Goal: Information Seeking & Learning: Find specific fact

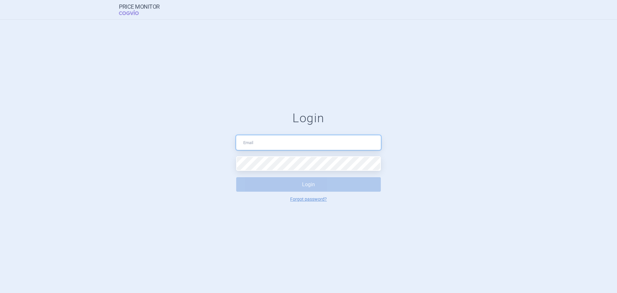
click at [254, 145] on input "text" at bounding box center [308, 142] width 145 height 14
type input "veronika.damborska@vzp.cz"
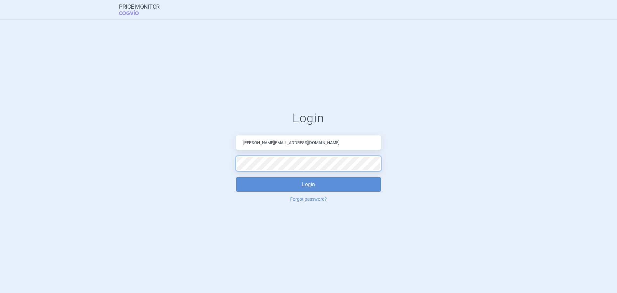
click at [236, 177] on button "Login" at bounding box center [308, 184] width 145 height 14
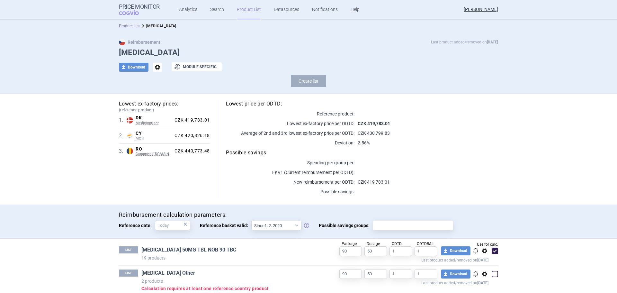
click at [246, 11] on link "Product List" at bounding box center [249, 9] width 24 height 19
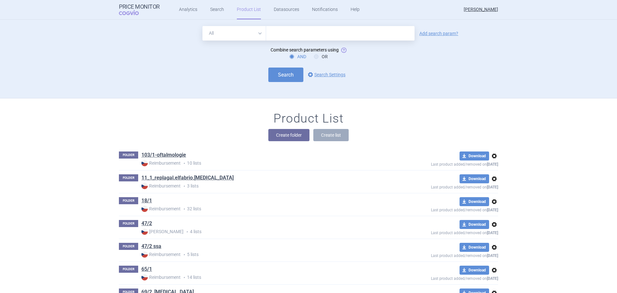
scroll to position [79, 0]
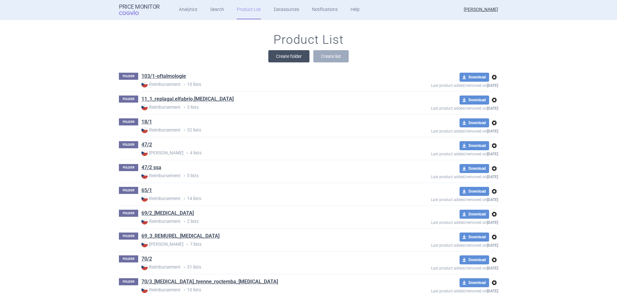
click at [290, 58] on button "Create folder" at bounding box center [288, 56] width 41 height 12
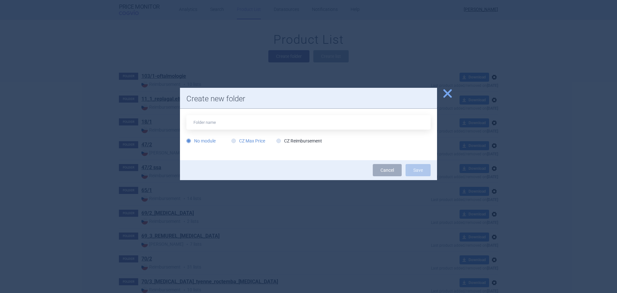
click at [253, 142] on label "CZ Max Price" at bounding box center [248, 141] width 34 height 6
click at [238, 142] on input "CZ Max Price" at bounding box center [235, 141] width 6 height 6
radio input "true"
click at [296, 144] on label "CZ Reimbursement" at bounding box center [299, 141] width 46 height 6
click at [283, 144] on input "CZ Reimbursement" at bounding box center [280, 141] width 6 height 6
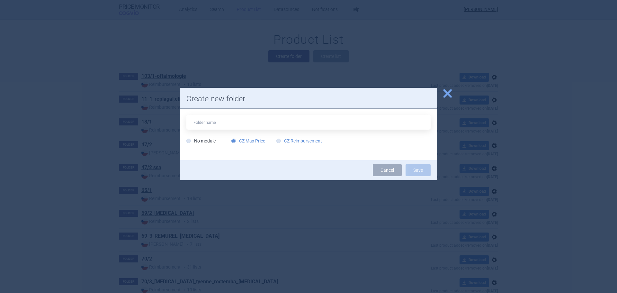
radio input "true"
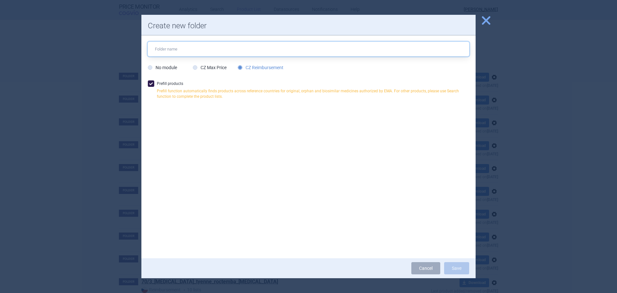
click at [184, 53] on input "text" at bounding box center [308, 49] width 321 height 14
type input "FILSUVEZ"
click at [174, 85] on label "Prefill products Prefill function automatically finds products across reference…" at bounding box center [308, 91] width 321 height 22
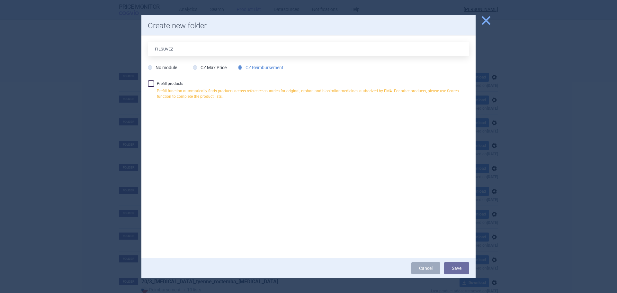
checkbox input "false"
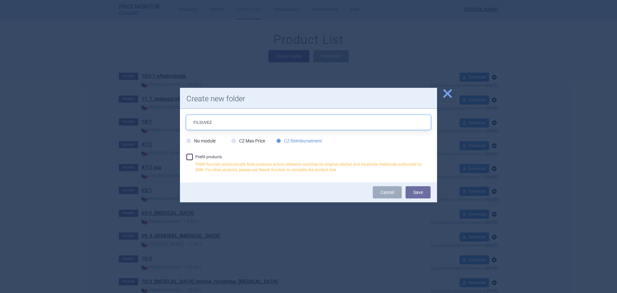
click at [224, 127] on input "FILSUVEZ" at bounding box center [308, 122] width 244 height 14
type input "FILSUVEZ_13_10_2025"
click at [420, 190] on button "Save" at bounding box center [418, 192] width 25 height 12
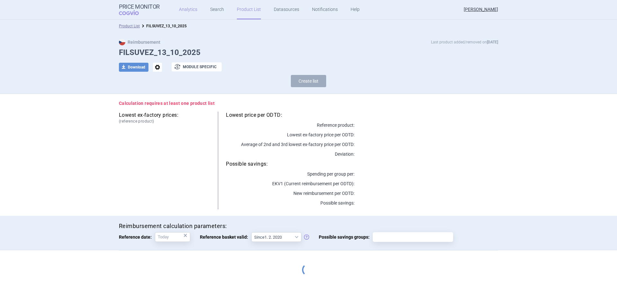
click at [188, 12] on link "Analytics" at bounding box center [188, 9] width 18 height 19
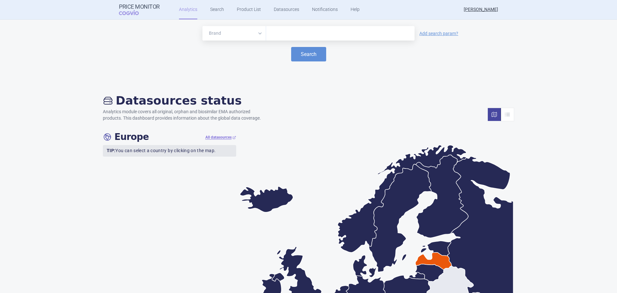
click at [283, 34] on input "text" at bounding box center [340, 33] width 142 height 8
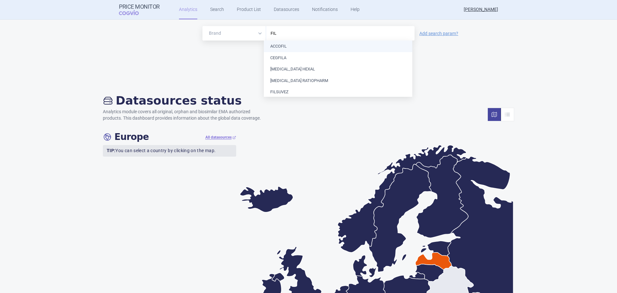
type input "FILS"
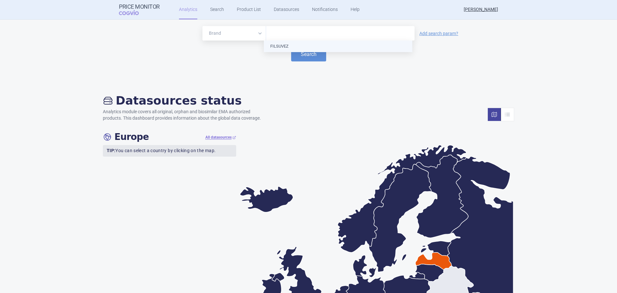
drag, startPoint x: 284, startPoint y: 42, endPoint x: 283, endPoint y: 51, distance: 9.3
click at [309, 60] on button "Search" at bounding box center [308, 54] width 35 height 14
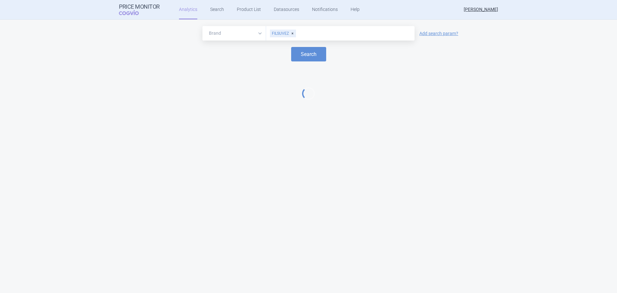
select select "EUR"
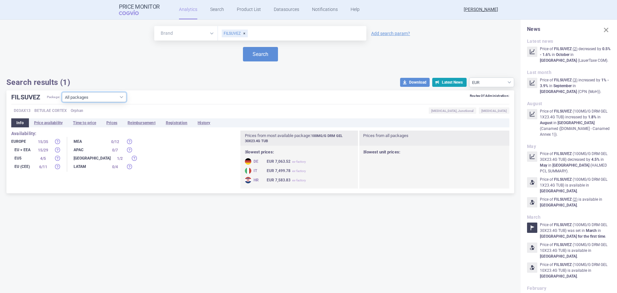
click at [99, 97] on select "All packages 100MG/G DRM GEL 10X23.4G TUB ( 6 ) 100MG/G DRM GEL 1X23.4G TUB ( 1…" at bounding box center [94, 97] width 64 height 10
select select "1938e404-a84c-4e2a-88b5-793ff67fce60"
click at [63, 102] on select "All packages 100MG/G DRM GEL 10X23.4G TUB ( 6 ) 100MG/G DRM GEL 1X23.4G TUB ( 1…" at bounding box center [94, 97] width 64 height 10
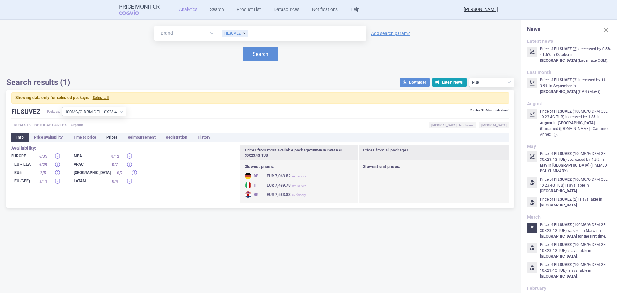
click at [112, 137] on li "Prices" at bounding box center [111, 137] width 21 height 9
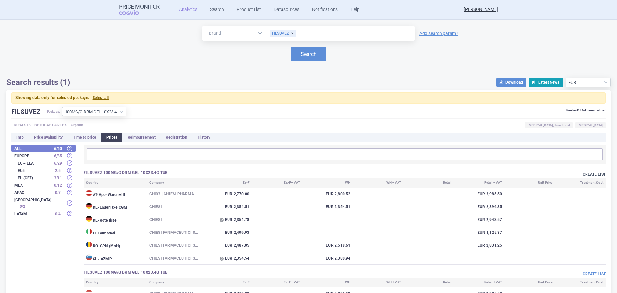
click at [590, 172] on button "Create list" at bounding box center [594, 174] width 23 height 5
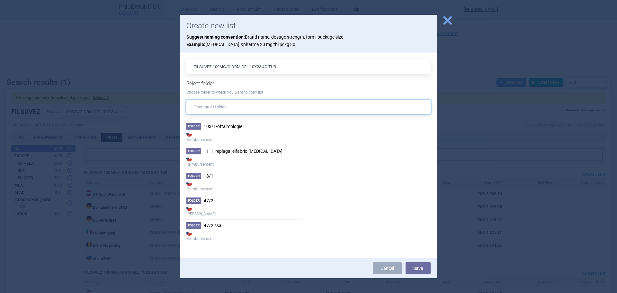
click at [240, 102] on input "text" at bounding box center [308, 107] width 244 height 14
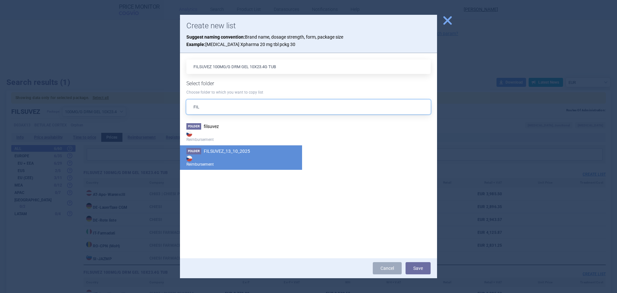
type input "FIL"
click at [238, 161] on strong "Reimbursement" at bounding box center [240, 160] width 109 height 13
click at [428, 267] on button "Save" at bounding box center [418, 268] width 25 height 12
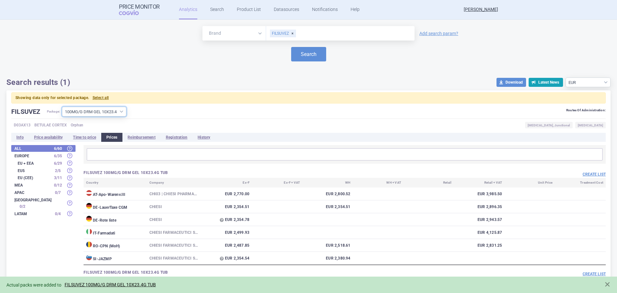
click at [115, 110] on select "All packages 100MG/G DRM GEL 10X23.4G TUB ( 6 ) 100MG/G DRM GEL 1X23.4G TUB ( 1…" at bounding box center [94, 112] width 64 height 10
select select "1b0c409e-247b-495d-8886-8a8c6bc5af0a"
click at [63, 107] on select "All packages 100MG/G DRM GEL 10X23.4G TUB ( 6 ) 100MG/G DRM GEL 1X23.4G TUB ( 1…" at bounding box center [94, 112] width 64 height 10
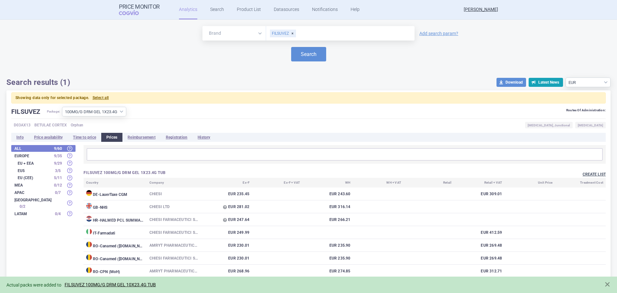
click at [595, 172] on button "Create list" at bounding box center [594, 174] width 23 height 5
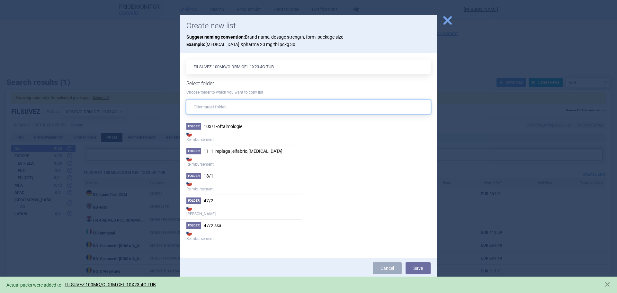
drag, startPoint x: 240, startPoint y: 100, endPoint x: 240, endPoint y: 105, distance: 5.1
click at [240, 102] on input "text" at bounding box center [308, 107] width 244 height 14
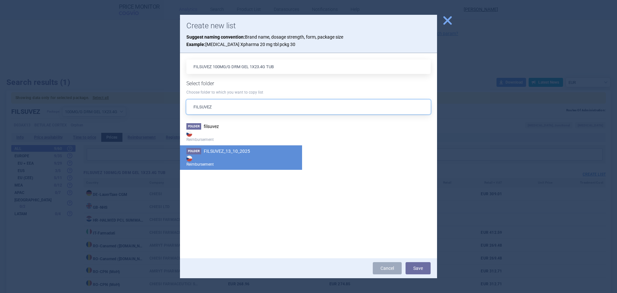
type input "FILSUVEZ"
click at [232, 160] on strong "Reimbursement" at bounding box center [240, 160] width 109 height 13
click at [417, 267] on button "Save" at bounding box center [418, 268] width 25 height 12
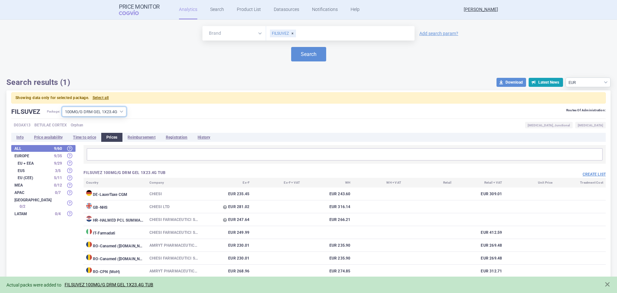
click at [98, 111] on select "All packages 100MG/G DRM GEL 10X23.4G TUB ( 6 ) 100MG/G DRM GEL 1X23.4G TUB ( 1…" at bounding box center [94, 112] width 64 height 10
select select "7b1399d9-0c4a-49aa-a86a-d78161c85559"
click at [63, 107] on select "All packages 100MG/G DRM GEL 10X23.4G TUB ( 6 ) 100MG/G DRM GEL 1X23.4G TUB ( 1…" at bounding box center [94, 112] width 64 height 10
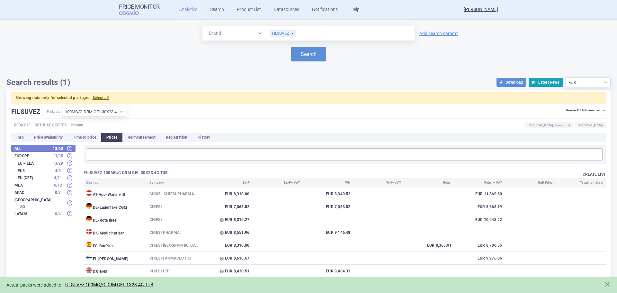
click at [586, 172] on button "Create list" at bounding box center [594, 174] width 23 height 5
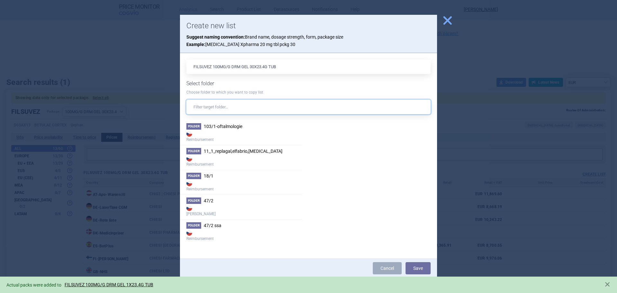
click at [240, 107] on input "text" at bounding box center [308, 107] width 244 height 14
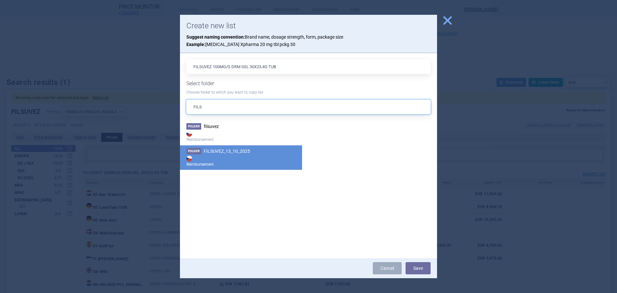
type input "FILS"
click at [240, 160] on strong "Reimbursement" at bounding box center [240, 160] width 109 height 13
click at [417, 264] on button "Save" at bounding box center [418, 268] width 25 height 12
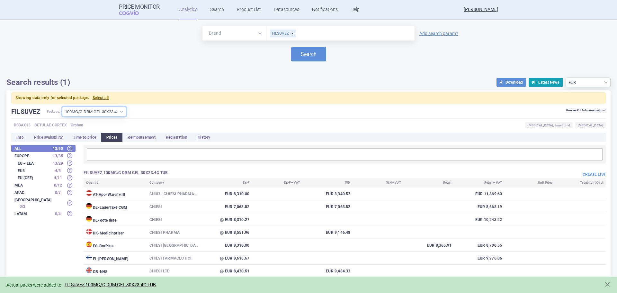
click at [101, 114] on select "All packages 100MG/G DRM GEL 10X23.4G TUB ( 6 ) 100MG/G DRM GEL 1X23.4G TUB ( 1…" at bounding box center [94, 112] width 64 height 10
select select "8f26e269-18a7-4407-8d7e-c8b2ed32c1cc"
click at [63, 107] on select "All packages 100MG/G DRM GEL 10X23.4G TUB ( 6 ) 100MG/G DRM GEL 1X23.4G TUB ( 1…" at bounding box center [94, 112] width 64 height 10
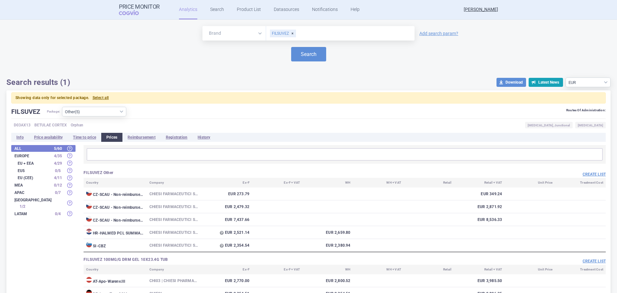
click at [590, 171] on div "Create list" at bounding box center [475, 174] width 261 height 8
click at [589, 173] on button "Create list" at bounding box center [594, 174] width 23 height 5
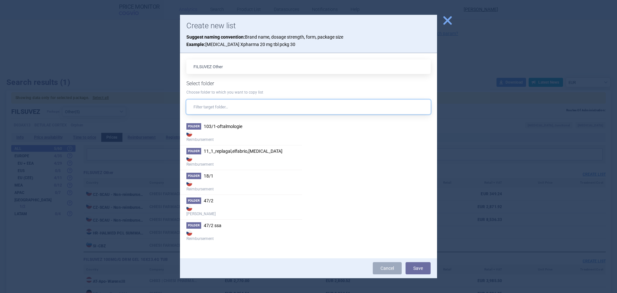
click at [214, 109] on input "text" at bounding box center [308, 107] width 244 height 14
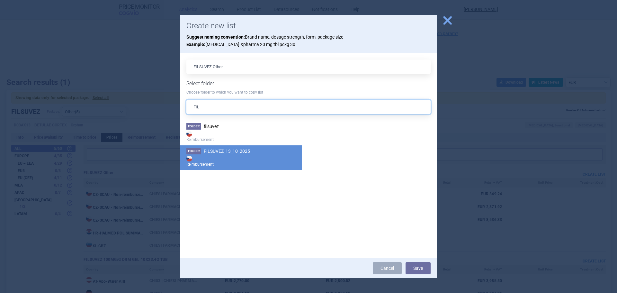
type input "FIL"
click at [266, 164] on strong "Reimbursement" at bounding box center [240, 160] width 109 height 13
click at [421, 270] on button "Save" at bounding box center [418, 268] width 25 height 12
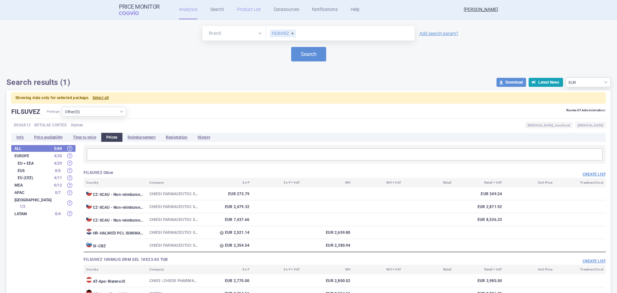
click at [244, 11] on link "Product List" at bounding box center [249, 9] width 24 height 19
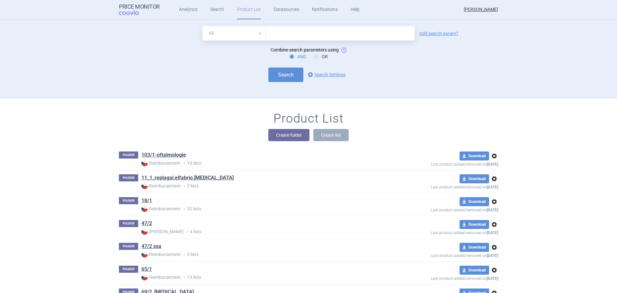
scroll to position [79, 0]
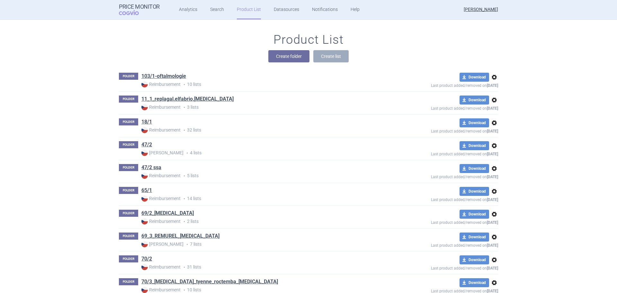
click at [197, 49] on div "Product List Create folder Create list" at bounding box center [308, 50] width 405 height 37
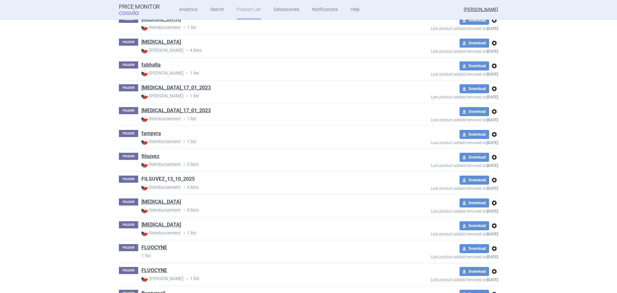
click at [173, 180] on link "FILSUVEZ_13_10_2025" at bounding box center [167, 179] width 53 height 7
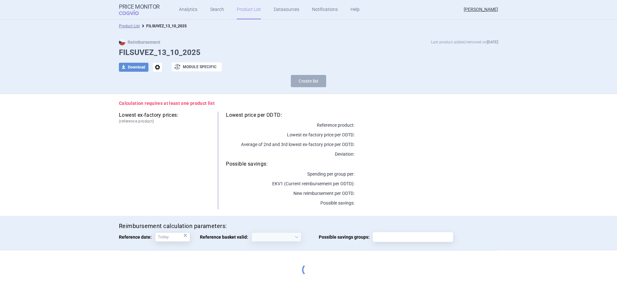
select select "2020-02-01"
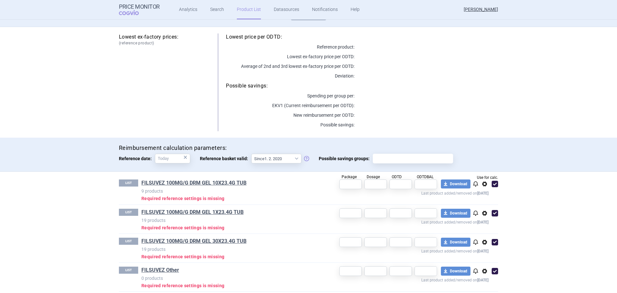
scroll to position [72, 0]
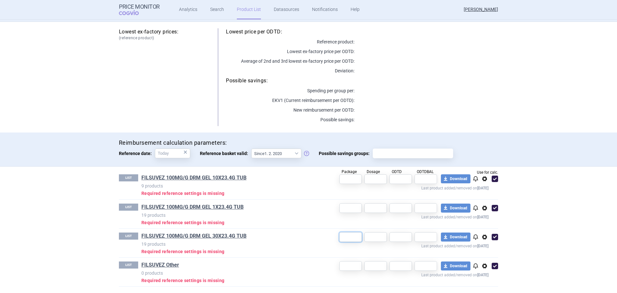
click at [354, 236] on input "text" at bounding box center [350, 237] width 23 height 10
type input "30"
click at [350, 208] on input "text" at bounding box center [350, 208] width 23 height 10
type input "1"
click at [350, 178] on input "text" at bounding box center [350, 179] width 23 height 10
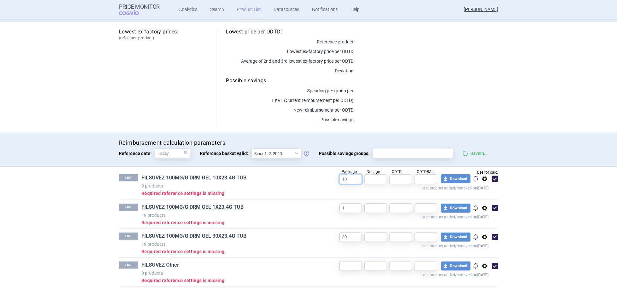
type input "10"
click at [426, 180] on input "text" at bounding box center [426, 179] width 23 height 10
type input "10"
click at [422, 209] on input "text" at bounding box center [426, 208] width 23 height 10
type input "1"
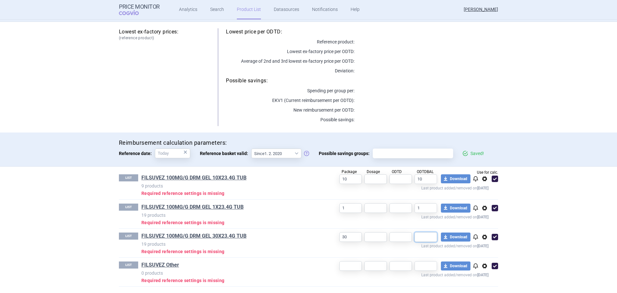
click at [422, 236] on input "text" at bounding box center [426, 237] width 23 height 10
type input "30"
click at [404, 175] on input "text" at bounding box center [401, 179] width 23 height 10
type input "23,4"
click at [399, 210] on input "text" at bounding box center [401, 208] width 23 height 10
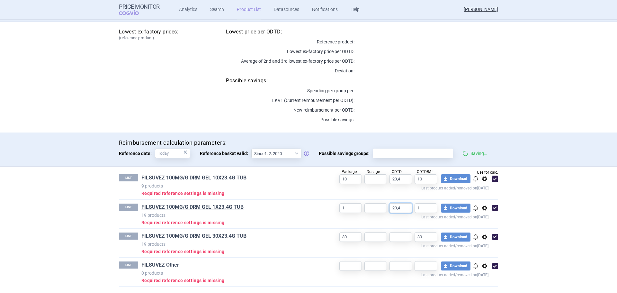
type input "23,4"
click at [404, 238] on input "text" at bounding box center [401, 237] width 23 height 10
type input "23,4"
click at [400, 265] on input "text" at bounding box center [401, 266] width 23 height 10
type input "23,4"
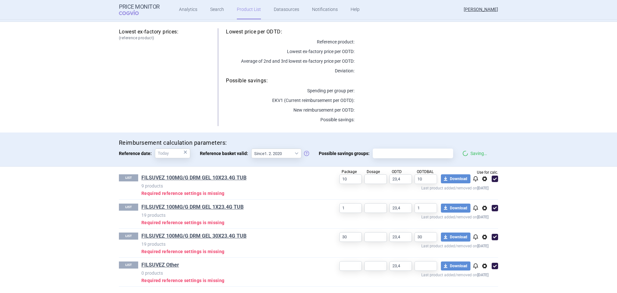
click at [267, 276] on p "0 products" at bounding box center [230, 273] width 178 height 6
click at [184, 176] on link "FILSUVEZ 100MG/G DRM GEL 10X23.4G TUB" at bounding box center [193, 177] width 105 height 7
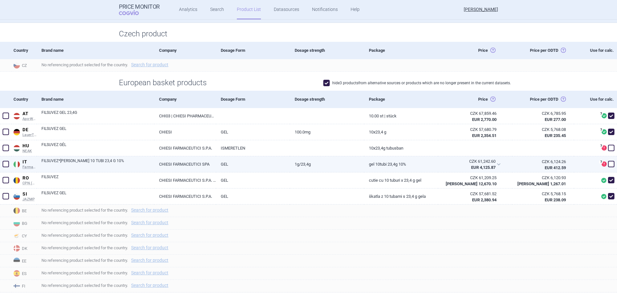
scroll to position [64, 0]
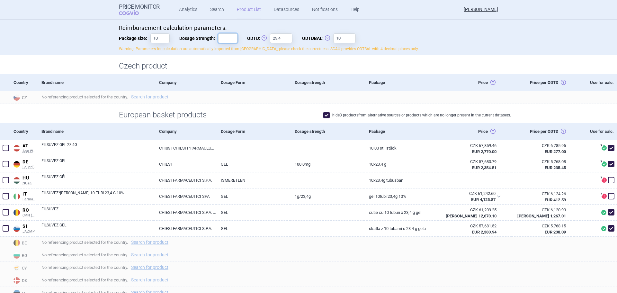
click at [221, 39] on input "Dosage Strength:" at bounding box center [227, 38] width 19 height 10
type input "23,4"
click at [246, 60] on div "Czech product" at bounding box center [308, 64] width 617 height 19
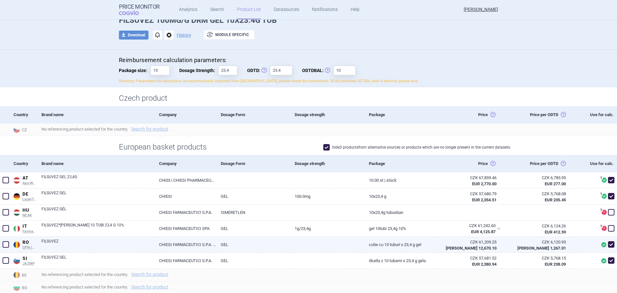
scroll to position [0, 0]
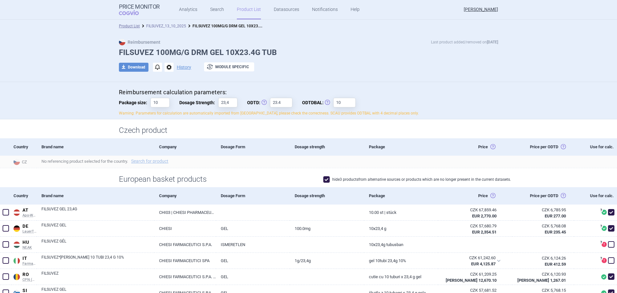
click at [165, 26] on link "FILSUVEZ_13_10_2025" at bounding box center [166, 26] width 40 height 5
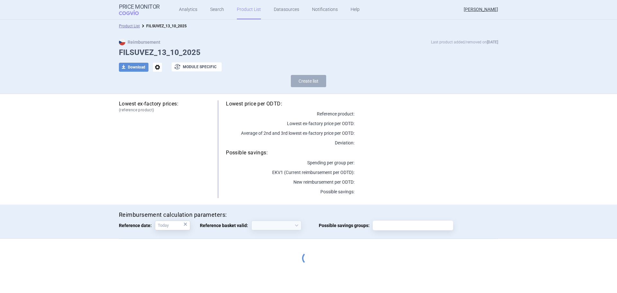
select select "2020-02-01"
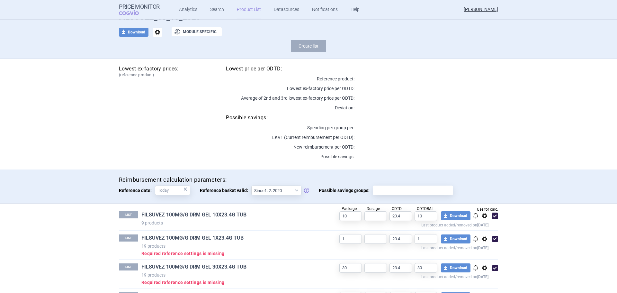
scroll to position [66, 0]
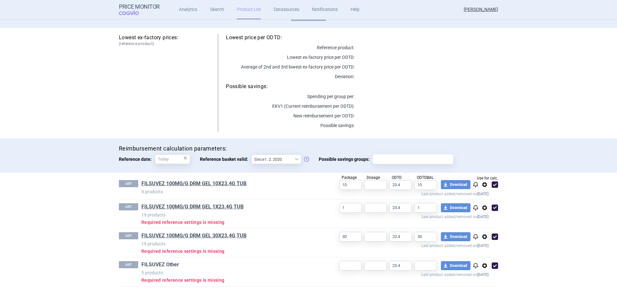
click at [150, 266] on link "FILSUVEZ Other" at bounding box center [160, 264] width 38 height 7
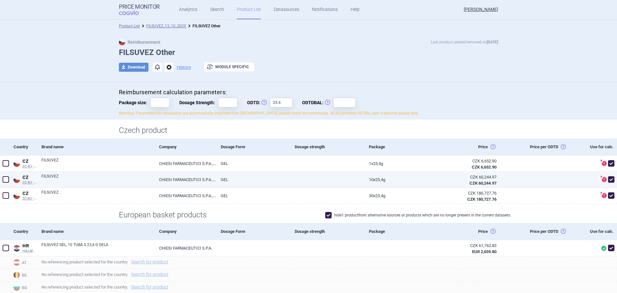
click at [3, 179] on span at bounding box center [6, 179] width 6 height 6
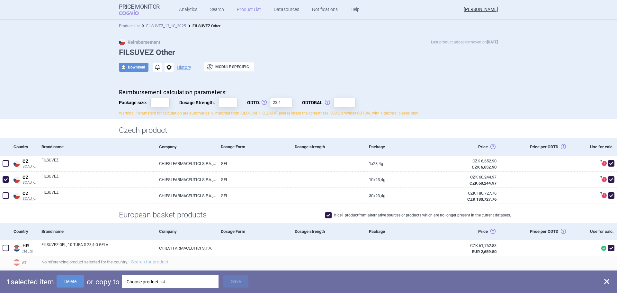
click at [148, 281] on div "Choose product list" at bounding box center [170, 281] width 87 height 13
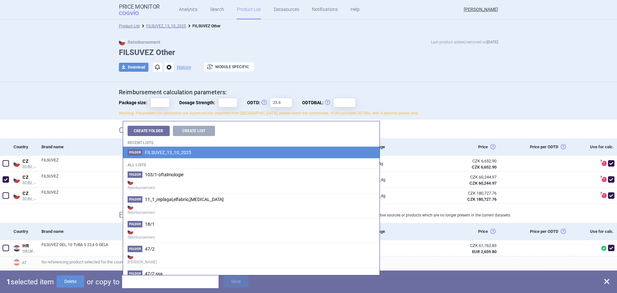
click at [190, 153] on span "FILSUVEZ_13_10_2025" at bounding box center [168, 152] width 46 height 5
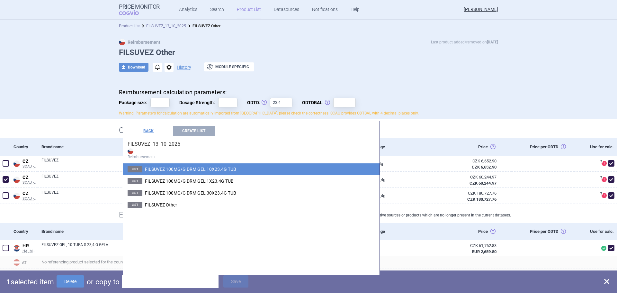
click at [232, 172] on span "FILSUVEZ 100MG/G DRM GEL 10X23.4G TUB" at bounding box center [190, 169] width 91 height 5
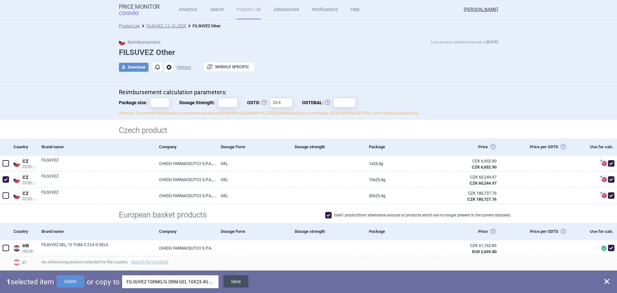
click at [240, 281] on button "Save" at bounding box center [235, 281] width 25 height 12
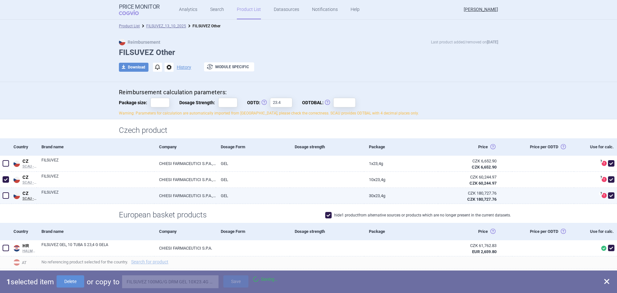
checkbox input "false"
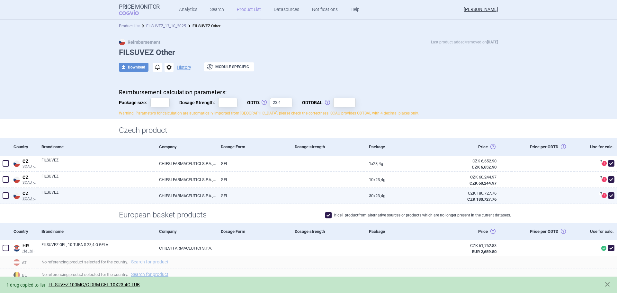
click at [5, 197] on span at bounding box center [6, 195] width 6 height 6
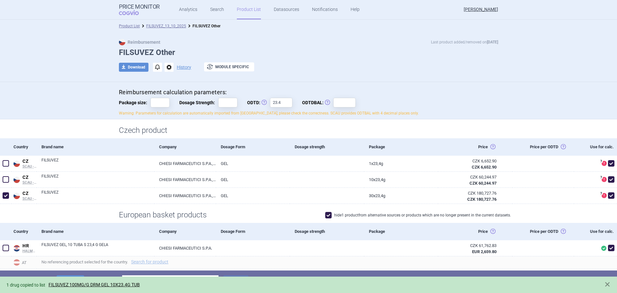
click at [194, 276] on div "Choose product list" at bounding box center [170, 281] width 87 height 13
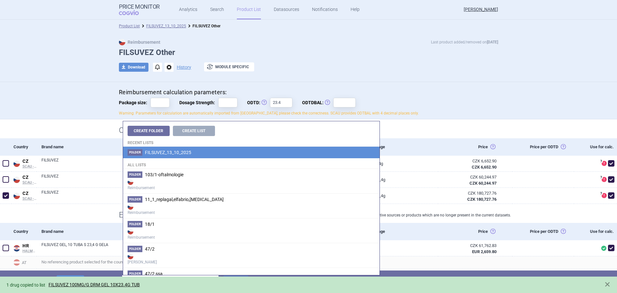
click at [176, 152] on span "FILSUVEZ_13_10_2025" at bounding box center [168, 152] width 46 height 5
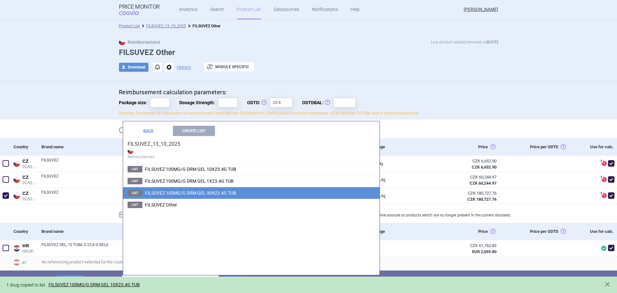
click at [199, 194] on span "FILSUVEZ 100MG/G DRM GEL 30X23.4G TUB" at bounding box center [190, 192] width 91 height 5
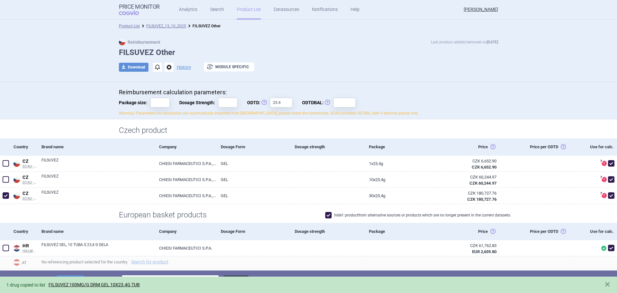
click at [237, 275] on button "Save" at bounding box center [235, 281] width 25 height 12
checkbox input "false"
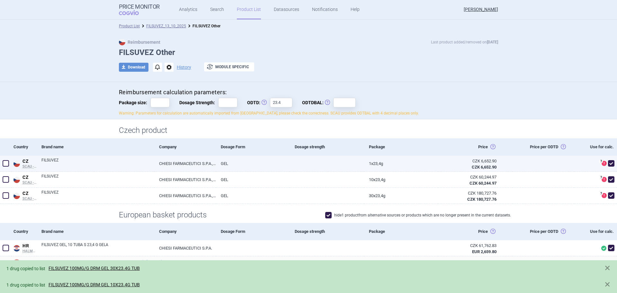
click at [7, 164] on span at bounding box center [6, 163] width 6 height 6
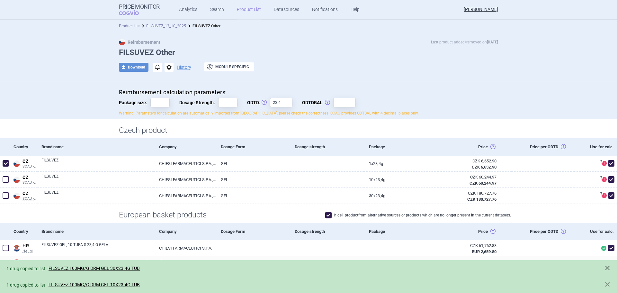
scroll to position [129, 0]
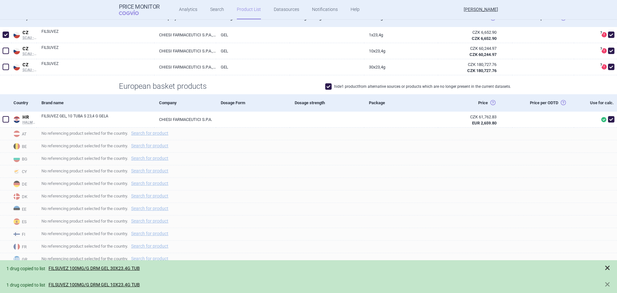
click at [608, 268] on span at bounding box center [607, 268] width 6 height 6
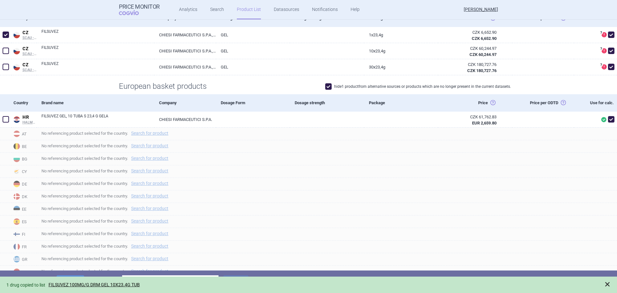
click at [609, 283] on span at bounding box center [607, 284] width 6 height 6
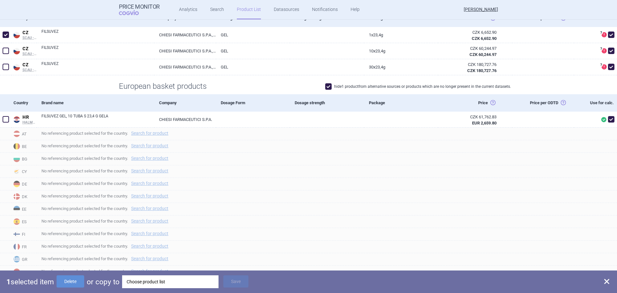
click at [182, 284] on div "Choose product list" at bounding box center [170, 281] width 87 height 13
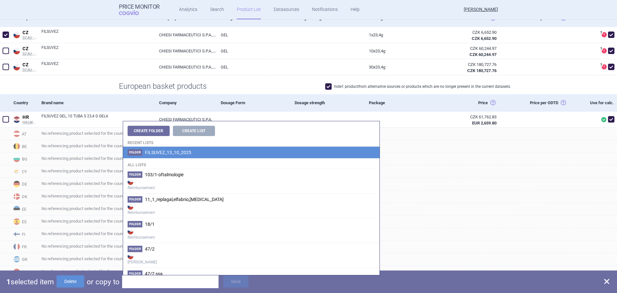
click at [179, 156] on li "Folder FILSUVEZ_13_10_2025" at bounding box center [251, 153] width 257 height 12
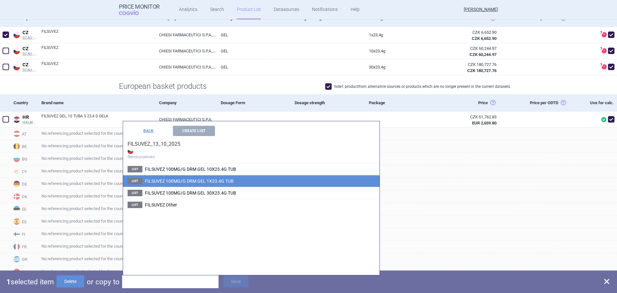
click at [220, 182] on span "FILSUVEZ 100MG/G DRM GEL 1X23.4G TUB" at bounding box center [189, 180] width 89 height 5
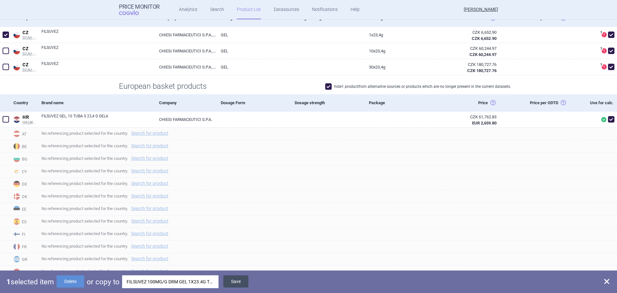
click at [240, 279] on button "Save" at bounding box center [235, 281] width 25 height 12
checkbox input "false"
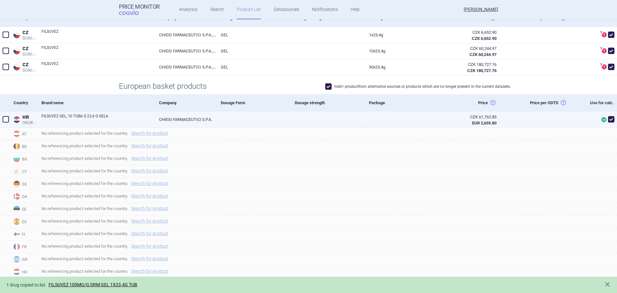
click at [6, 120] on span at bounding box center [6, 119] width 6 height 6
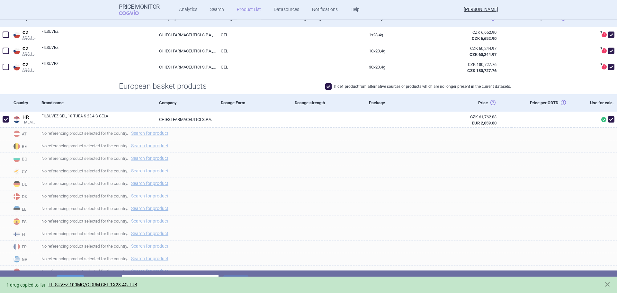
click at [177, 276] on div "Choose product list" at bounding box center [170, 281] width 87 height 13
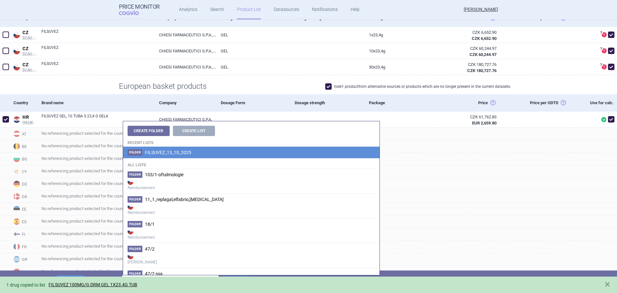
click at [170, 153] on span "FILSUVEZ_13_10_2025" at bounding box center [168, 152] width 46 height 5
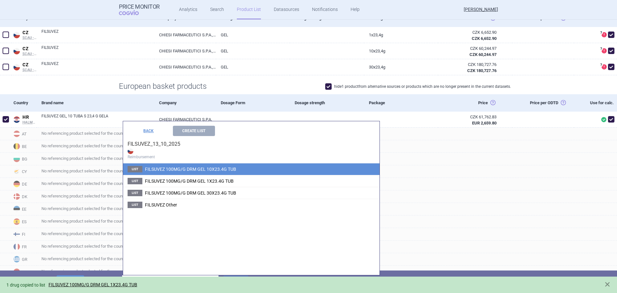
click at [223, 169] on span "FILSUVEZ 100MG/G DRM GEL 10X23.4G TUB" at bounding box center [190, 169] width 91 height 5
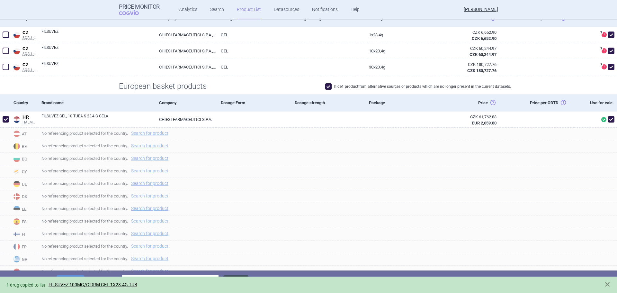
click at [243, 275] on button "Save" at bounding box center [235, 281] width 25 height 12
checkbox input "false"
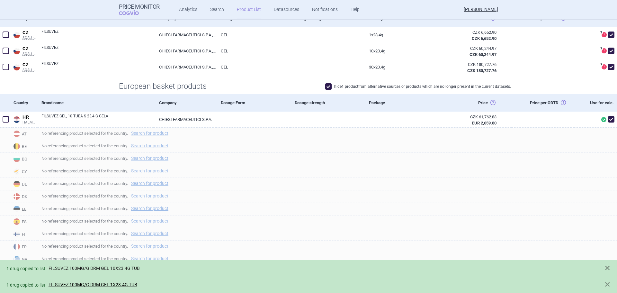
click at [100, 268] on link "FILSUVEZ 100MG/G DRM GEL 10X23.4G TUB" at bounding box center [94, 268] width 91 height 5
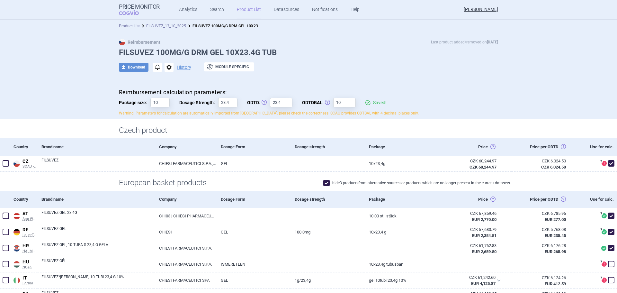
click at [169, 22] on div "Product List FILSUVEZ_13_10_2025 FILSUVEZ 100MG/G DRM GEL 10X23.4G TUB" at bounding box center [308, 26] width 617 height 13
click at [169, 28] on link "FILSUVEZ_13_10_2025" at bounding box center [166, 26] width 40 height 5
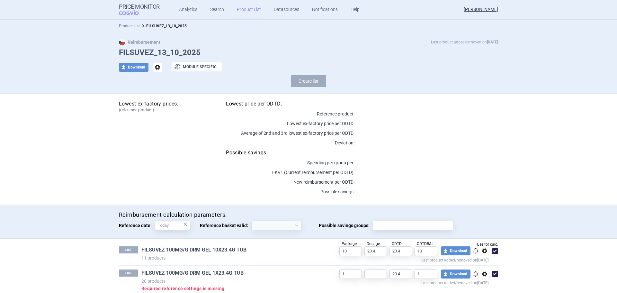
select select "2020-02-01"
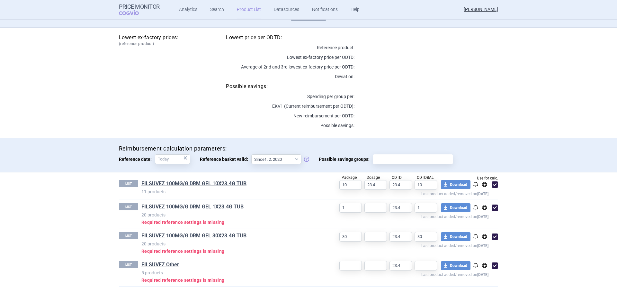
click at [375, 213] on p "Last product added/removed on 13 Oct" at bounding box center [404, 216] width 169 height 6
click at [379, 207] on input "text" at bounding box center [376, 208] width 23 height 10
type input "23,4"
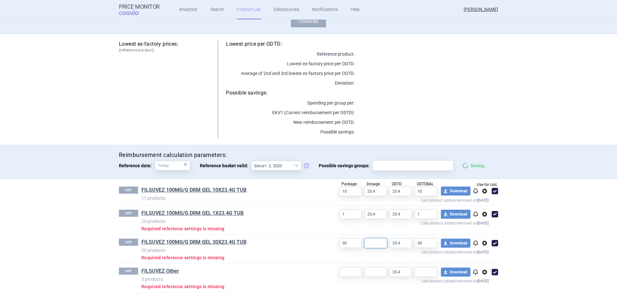
click at [374, 240] on input "text" at bounding box center [376, 243] width 23 height 10
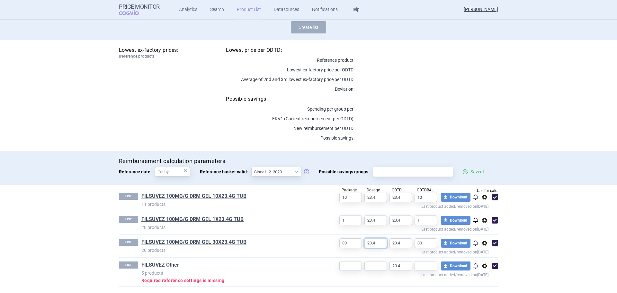
scroll to position [54, 0]
type input "23,4"
click at [492, 267] on span at bounding box center [495, 266] width 6 height 6
checkbox input "false"
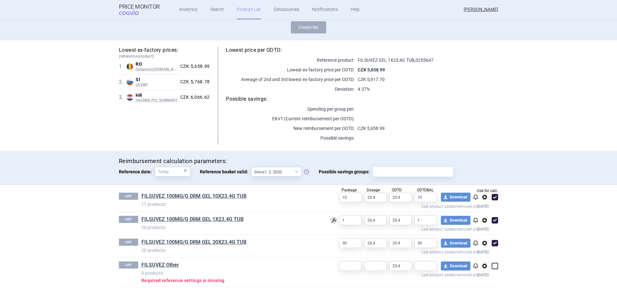
click at [493, 218] on span at bounding box center [495, 220] width 6 height 6
click at [494, 219] on span at bounding box center [495, 220] width 6 height 6
checkbox input "true"
click at [211, 240] on link "FILSUVEZ 100MG/G DRM GEL 30X23.4G TUB" at bounding box center [193, 242] width 105 height 7
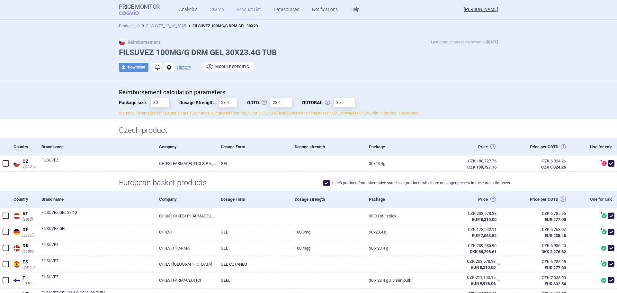
click at [215, 9] on link "Search" at bounding box center [217, 9] width 14 height 19
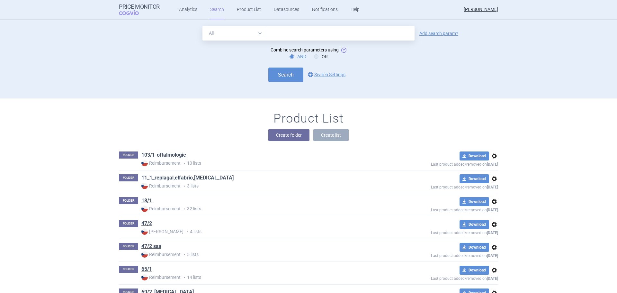
click at [285, 36] on input "text" at bounding box center [340, 33] width 149 height 14
type input "FILSUVEZ"
click button "Search" at bounding box center [285, 75] width 35 height 14
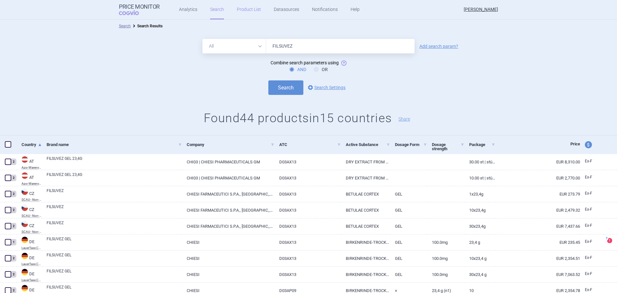
click at [249, 7] on link "Product List" at bounding box center [249, 9] width 24 height 19
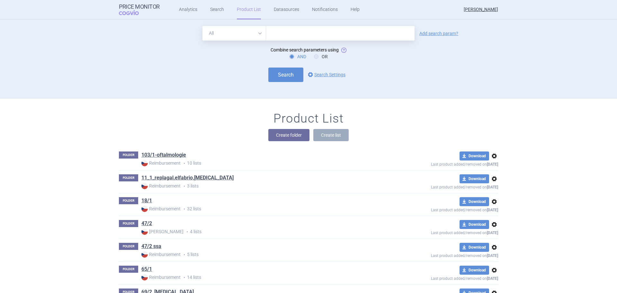
scroll to position [2281, 0]
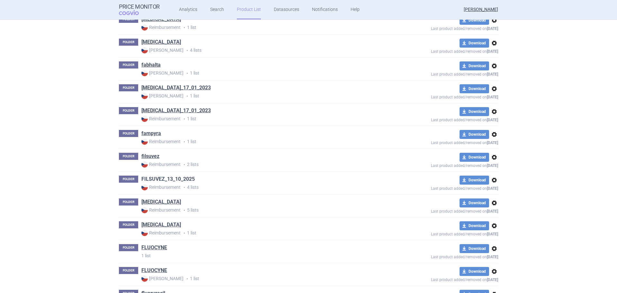
click at [162, 178] on link "FILSUVEZ_13_10_2025" at bounding box center [167, 179] width 53 height 7
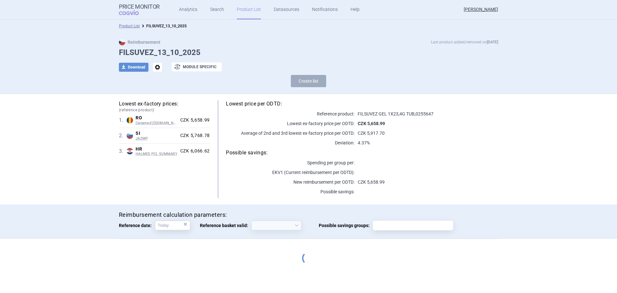
select select "2020-02-01"
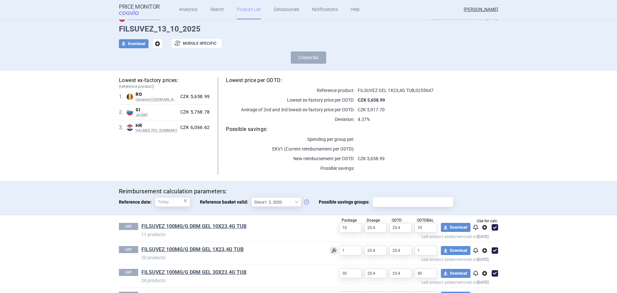
scroll to position [54, 0]
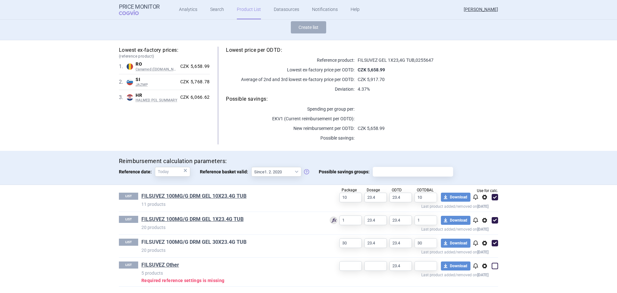
click at [210, 242] on link "FILSUVEZ 100MG/G DRM GEL 30X23.4G TUB" at bounding box center [193, 242] width 105 height 7
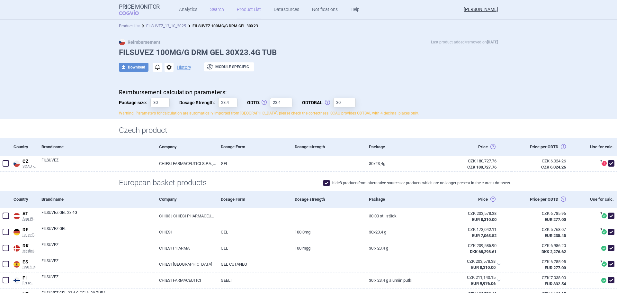
click at [216, 5] on link "Search" at bounding box center [217, 9] width 14 height 19
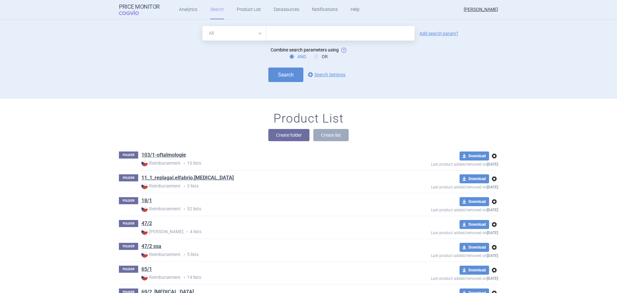
click at [279, 36] on input "text" at bounding box center [340, 33] width 149 height 14
type input "FILSUVEZ"
click at [295, 78] on button "Search" at bounding box center [285, 75] width 35 height 14
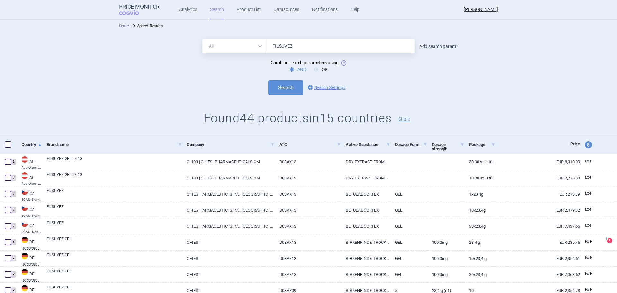
click at [426, 46] on link "Add search param?" at bounding box center [439, 46] width 39 height 5
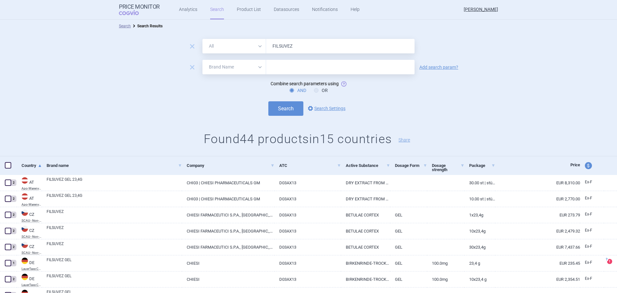
click at [217, 65] on select "All Brand Name ATC Company Active Substance Country Newer than" at bounding box center [235, 67] width 64 height 14
select select "mah"
click at [203, 60] on select "All Brand Name ATC Company Active Substance Country Newer than" at bounding box center [235, 67] width 64 height 14
click at [271, 64] on input "text" at bounding box center [340, 67] width 149 height 14
type input "CHIESI"
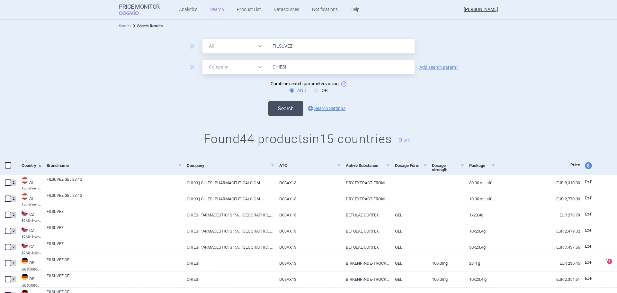
drag, startPoint x: 294, startPoint y: 112, endPoint x: 294, endPoint y: 115, distance: 3.6
click at [299, 112] on button "Search" at bounding box center [285, 108] width 35 height 14
click at [236, 71] on select "All Brand Name ATC Company Active Substance Country Newer than" at bounding box center [235, 67] width 64 height 14
select select "country"
click at [203, 60] on select "All Brand Name ATC Company Active Substance Country Newer than" at bounding box center [235, 67] width 64 height 14
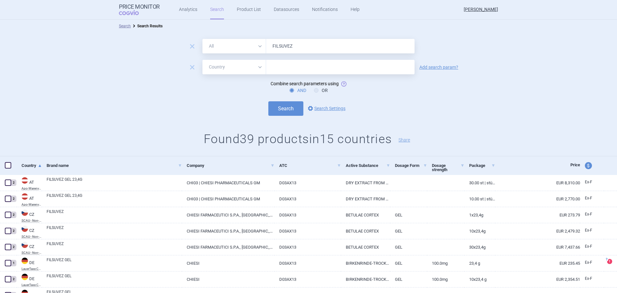
click at [293, 67] on input "text" at bounding box center [340, 67] width 142 height 8
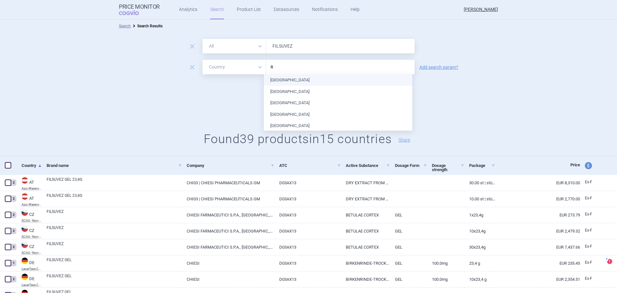
type input "RO"
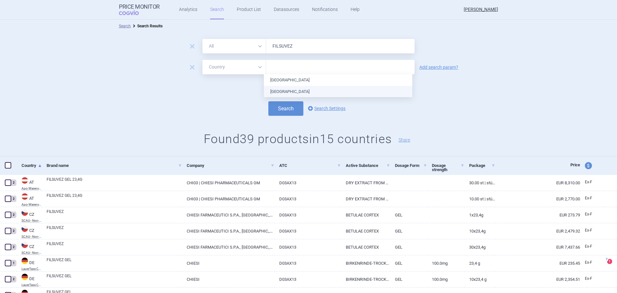
click at [279, 91] on ul "Croatia Romania" at bounding box center [338, 85] width 149 height 23
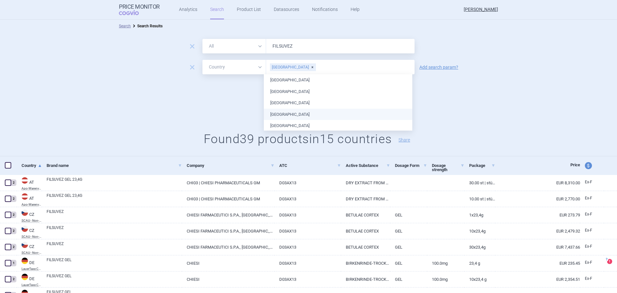
click at [240, 112] on div "Search options Search Settings" at bounding box center [308, 108] width 617 height 14
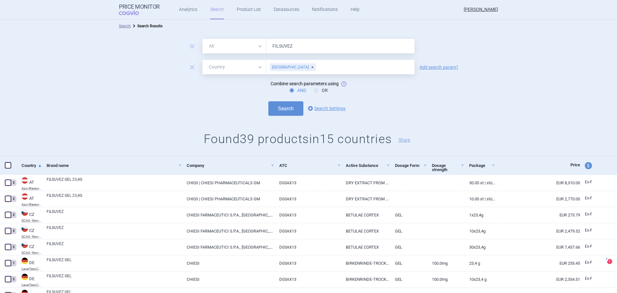
click at [284, 116] on div "remove All Brand Name ATC Company Active Substance Country Newer than FILSUVEZ …" at bounding box center [308, 94] width 617 height 124
click at [285, 111] on button "Search" at bounding box center [285, 108] width 35 height 14
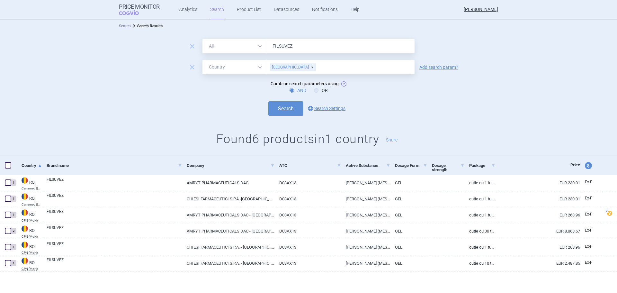
click at [251, 48] on select "All Brand Name ATC Company Active Substance Country Newer than" at bounding box center [235, 46] width 64 height 14
select select "atc"
click at [203, 39] on select "All Brand Name ATC Company Active Substance Country Newer than" at bounding box center [235, 46] width 64 height 14
drag, startPoint x: 300, startPoint y: 42, endPoint x: 212, endPoint y: 45, distance: 87.5
click at [212, 45] on div "All Brand Name ATC Company Active Substance Country Newer than FILSUVEZ" at bounding box center [309, 46] width 212 height 14
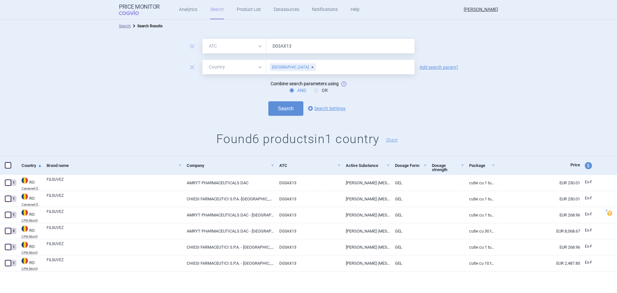
type input "D03AX13"
click at [192, 68] on span "remove" at bounding box center [192, 67] width 9 height 9
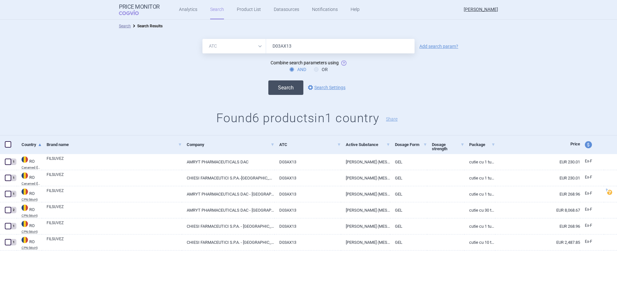
click at [287, 88] on button "Search" at bounding box center [285, 87] width 35 height 14
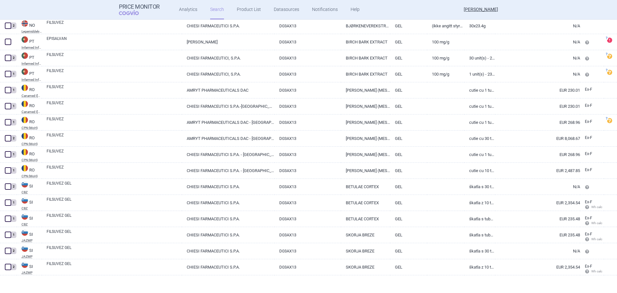
scroll to position [589, 0]
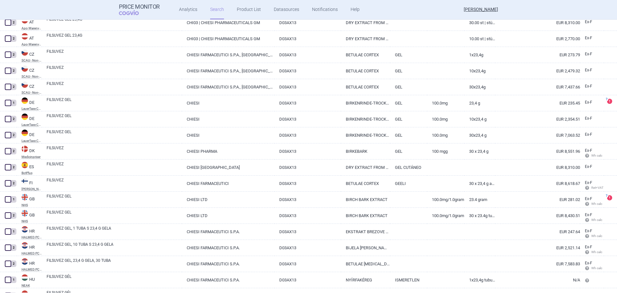
select select "atc"
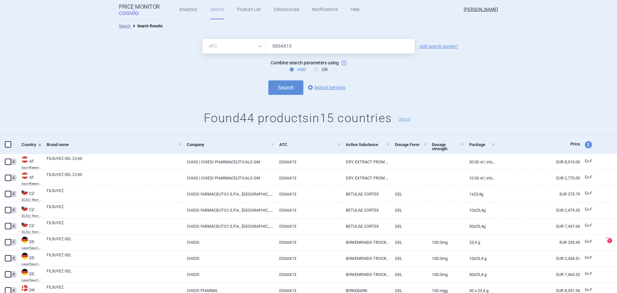
select select "atc"
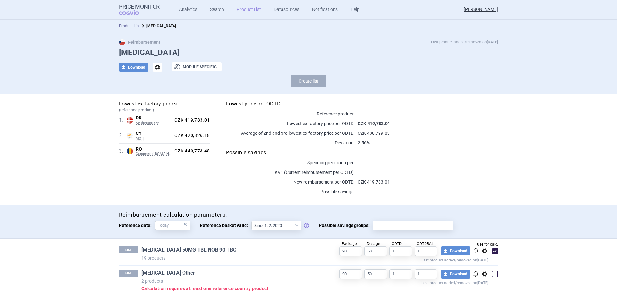
click at [252, 11] on link "Product List" at bounding box center [249, 9] width 24 height 19
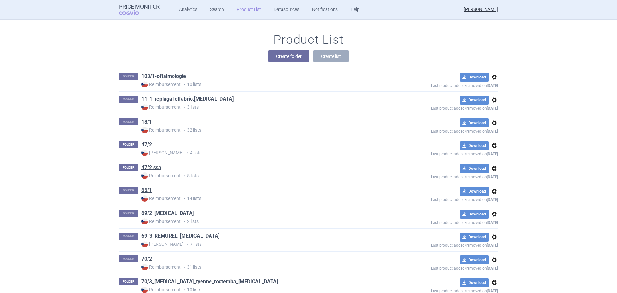
scroll to position [2966, 0]
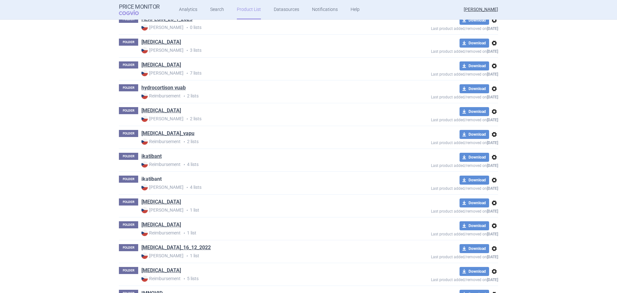
click at [151, 179] on link "ikatibant" at bounding box center [151, 179] width 20 height 7
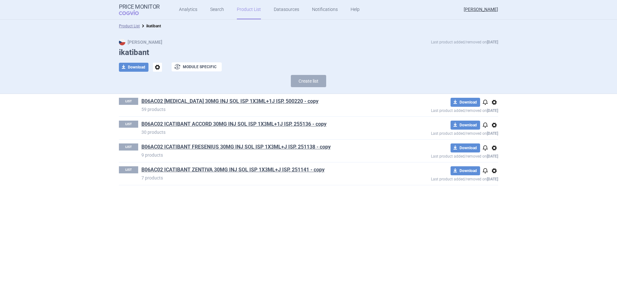
click at [171, 168] on link "B06AC02 ICATIBANT ZENTIVA 30MG INJ SOL ISP 1X3ML+J ISP, 251141 - copy" at bounding box center [232, 169] width 183 height 7
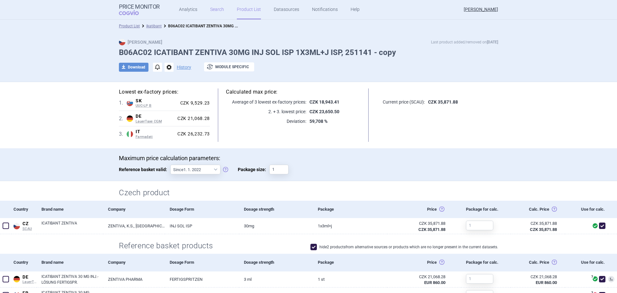
click at [220, 13] on link "Search" at bounding box center [217, 9] width 14 height 19
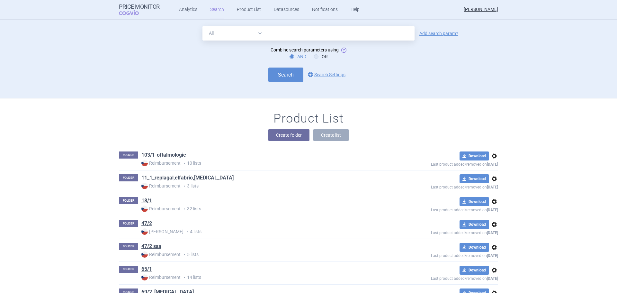
click at [226, 33] on select "All Brand Name ATC Company Active Substance Country Newer than" at bounding box center [235, 33] width 64 height 14
select select "atc"
click at [203, 26] on select "All Brand Name ATC Company Active Substance Country Newer than" at bounding box center [235, 33] width 64 height 14
drag, startPoint x: 288, startPoint y: 32, endPoint x: 303, endPoint y: 35, distance: 15.6
click at [290, 32] on input "text" at bounding box center [340, 33] width 149 height 14
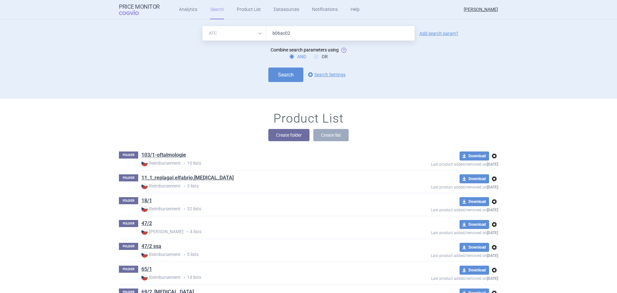
type input "b06ac02"
click at [436, 31] on div "Add search param?" at bounding box center [438, 33] width 45 height 5
click at [446, 31] on div "Add search param?" at bounding box center [438, 33] width 45 height 5
click at [434, 34] on link "Add search param?" at bounding box center [439, 33] width 39 height 5
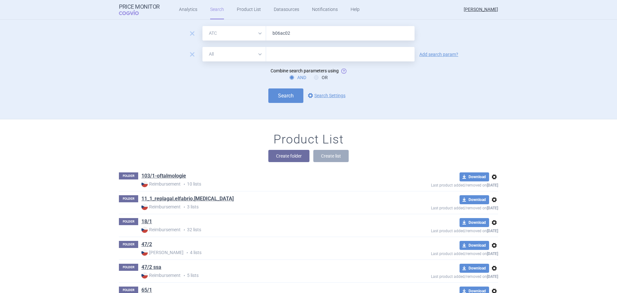
click at [291, 53] on input "text" at bounding box center [340, 54] width 149 height 14
type input "zentiva"
click at [278, 97] on button "Search" at bounding box center [285, 95] width 35 height 14
select select "atc"
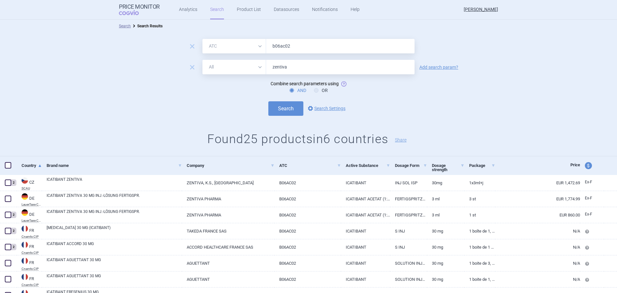
click at [482, 120] on div "remove All Brand Name ATC Company Active Substance Country Newer than b06ac02 r…" at bounding box center [308, 94] width 617 height 124
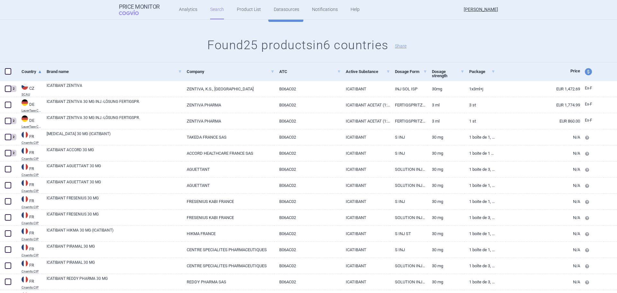
scroll to position [96, 0]
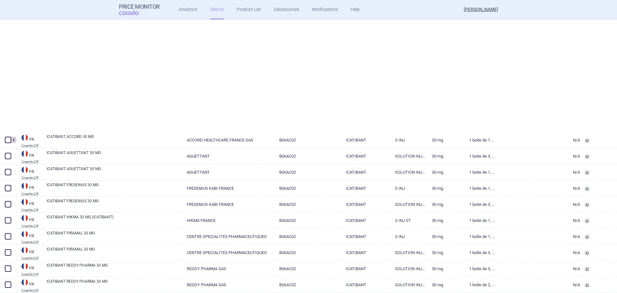
select select "atc"
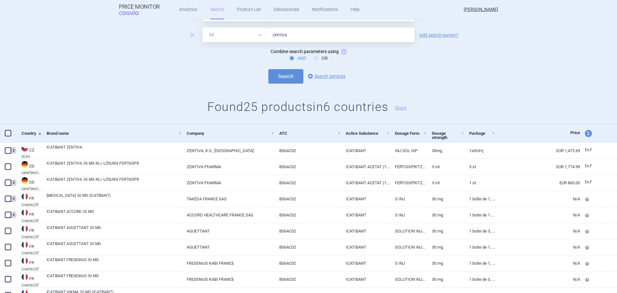
scroll to position [0, 0]
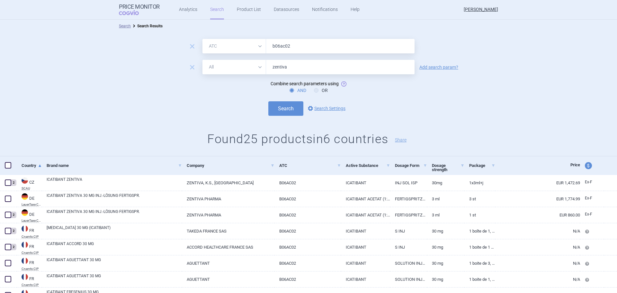
click at [230, 68] on select "All Brand Name ATC Company Active Substance Country Newer than" at bounding box center [235, 67] width 64 height 14
select select "mah"
click at [203, 60] on select "All Brand Name ATC Company Active Substance Country Newer than" at bounding box center [235, 67] width 64 height 14
click at [281, 109] on button "Search" at bounding box center [285, 108] width 35 height 14
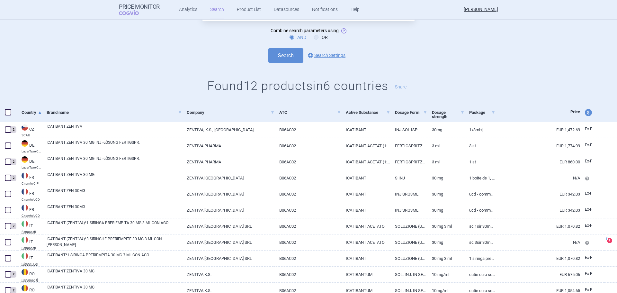
scroll to position [64, 0]
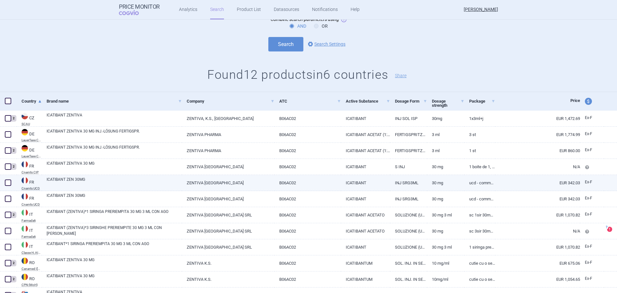
click at [8, 182] on span at bounding box center [8, 182] width 6 height 6
checkbox input "true"
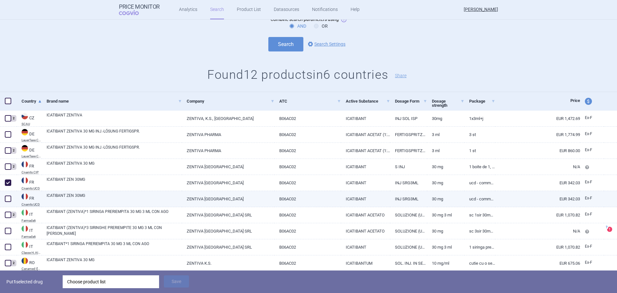
click at [6, 202] on span at bounding box center [8, 198] width 6 height 6
checkbox input "true"
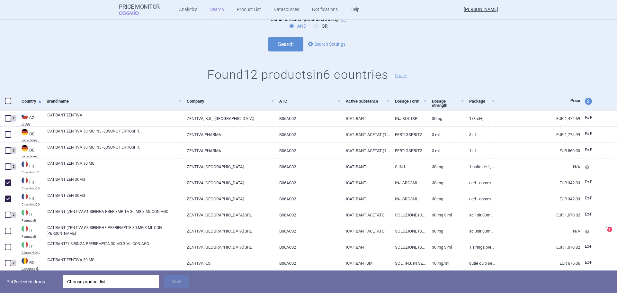
click at [100, 279] on div "Choose product list" at bounding box center [110, 281] width 87 height 13
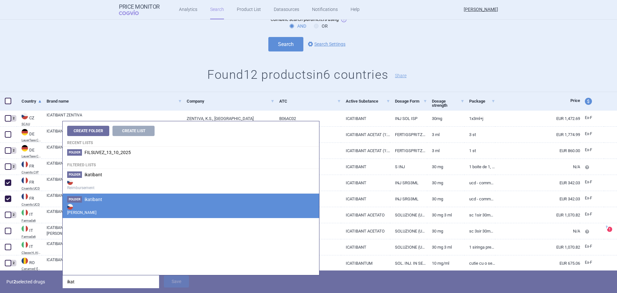
type input "ikat"
click at [138, 205] on strong "[PERSON_NAME]" at bounding box center [191, 209] width 248 height 13
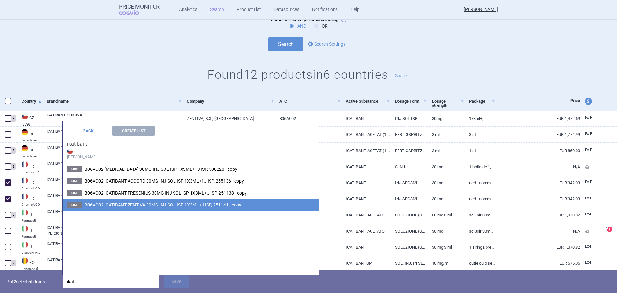
click at [148, 205] on span "B06AC02 ICATIBANT ZENTIVA 30MG INJ SOL ISP 1X3ML+J ISP, 251141 - copy" at bounding box center [163, 204] width 157 height 5
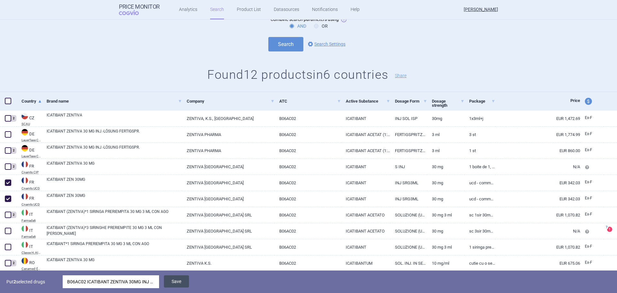
click at [185, 285] on button "Save" at bounding box center [176, 281] width 25 height 12
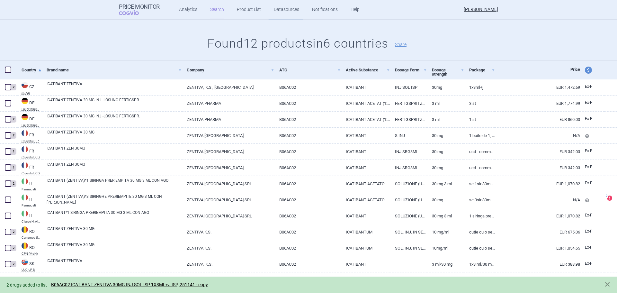
scroll to position [96, 0]
click at [181, 284] on link "B06AC02 ICATIBANT ZENTIVA 30MG INJ SOL ISP 1X3ML+J ISP, 251141 - copy" at bounding box center [129, 284] width 157 height 5
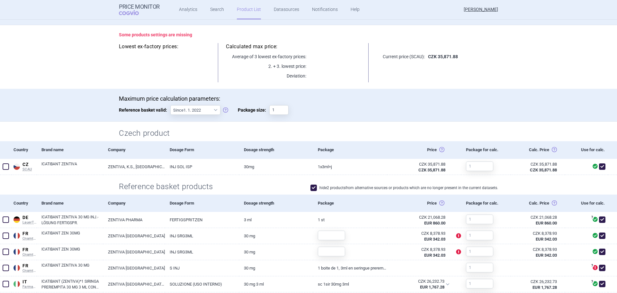
scroll to position [161, 0]
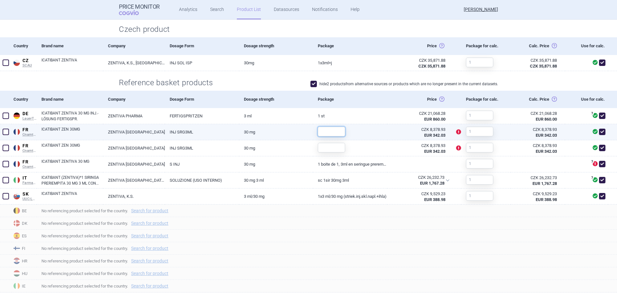
click at [331, 133] on input "text" at bounding box center [331, 132] width 27 height 10
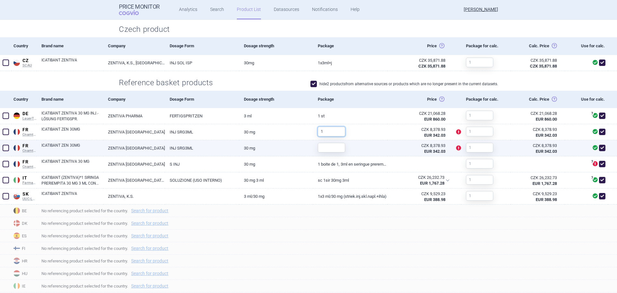
type input "1"
click at [327, 149] on input "text" at bounding box center [331, 148] width 27 height 10
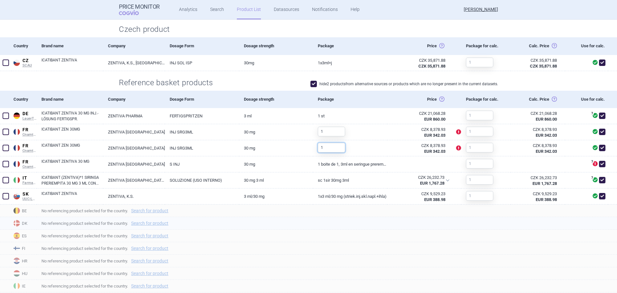
type input "1"
click at [484, 222] on span "No referencing product selected for the country. Search for product" at bounding box center [329, 223] width 576 height 8
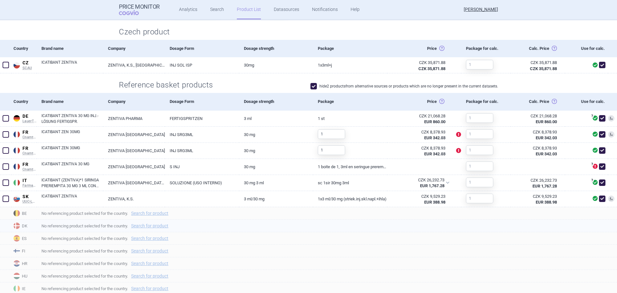
scroll to position [0, 0]
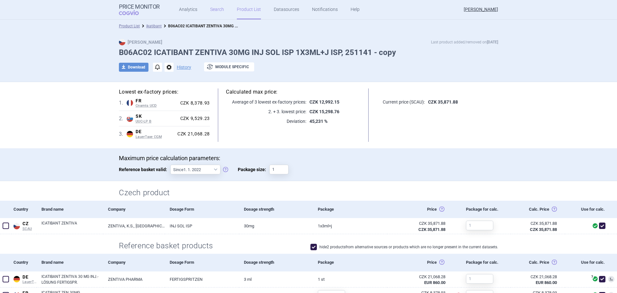
click at [217, 11] on link "Search" at bounding box center [217, 9] width 14 height 19
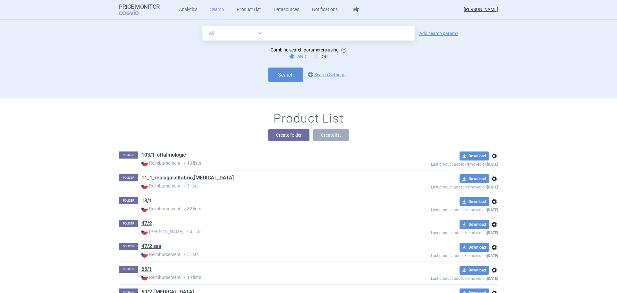
click at [276, 37] on input "text" at bounding box center [340, 33] width 149 height 14
type input "icatibant zentiva"
click at [298, 82] on div "All Brand Name ATC Company Active Substance Country Newer than icatibant zentiv…" at bounding box center [308, 62] width 405 height 72
click at [294, 75] on button "Search" at bounding box center [285, 75] width 35 height 14
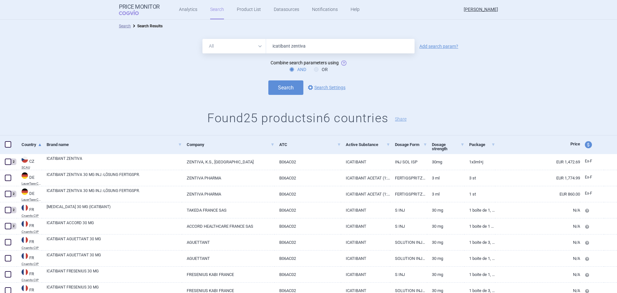
click at [254, 47] on select "All Brand Name ATC Company Active Substance Country Newer than" at bounding box center [235, 46] width 64 height 14
select select "atc"
click at [203, 39] on select "All Brand Name ATC Company Active Substance Country Newer than" at bounding box center [235, 46] width 64 height 14
drag, startPoint x: 330, startPoint y: 50, endPoint x: 231, endPoint y: 54, distance: 99.1
click at [231, 54] on form "All Brand Name ATC Company Active Substance Country Newer than icatibant zentiv…" at bounding box center [308, 67] width 617 height 56
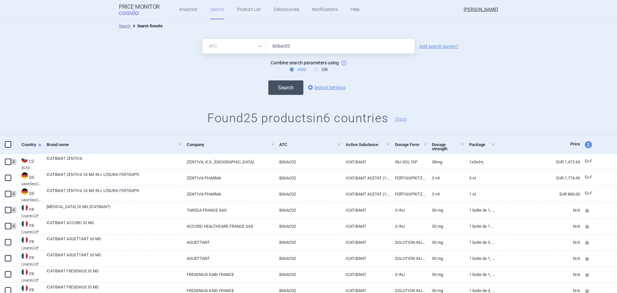
type input "b06ac02"
click at [281, 91] on button "Search" at bounding box center [285, 87] width 35 height 14
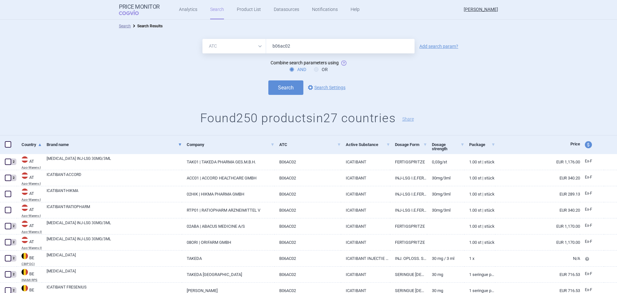
click at [179, 144] on span at bounding box center [180, 144] width 3 height 3
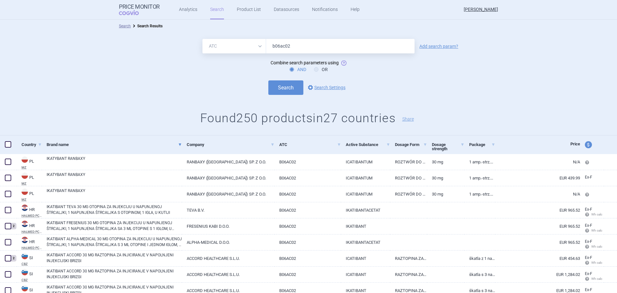
click at [179, 145] on span at bounding box center [180, 144] width 3 height 3
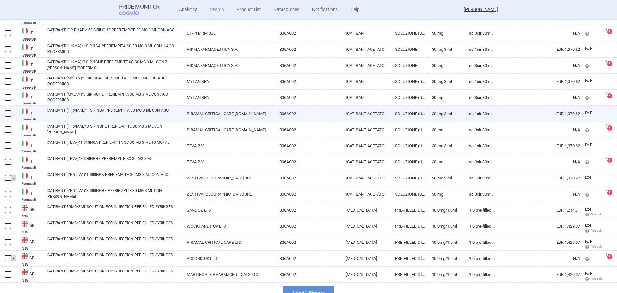
scroll to position [1489, 0]
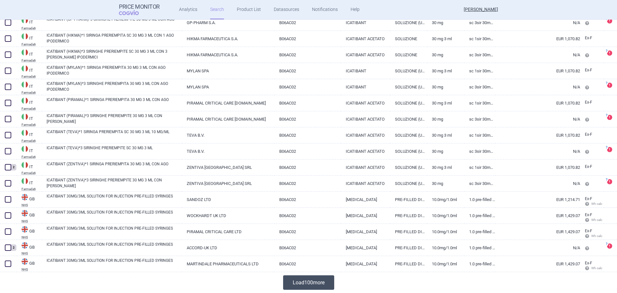
click at [303, 281] on button "Load 100 more" at bounding box center [308, 282] width 51 height 14
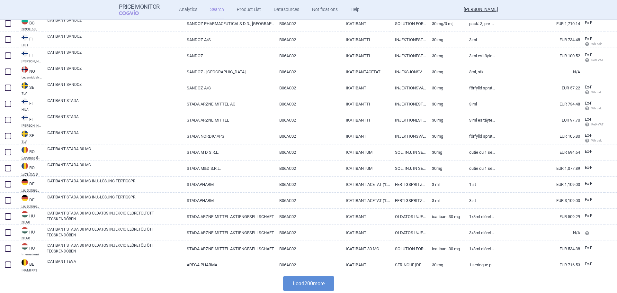
scroll to position [3097, 0]
click at [294, 284] on button "Load 200 more" at bounding box center [308, 282] width 51 height 14
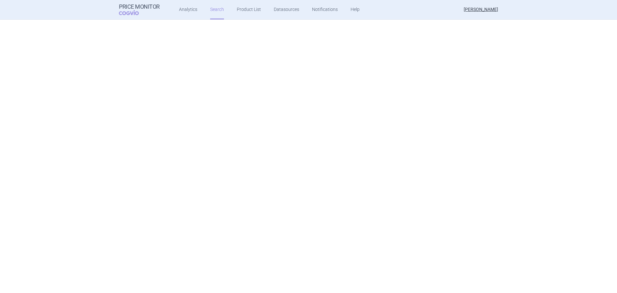
scroll to position [0, 0]
select select "atc"
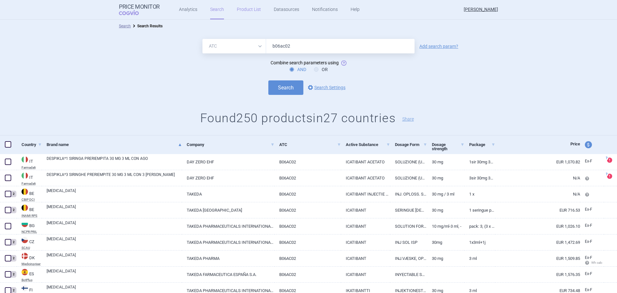
click at [243, 10] on link "Product List" at bounding box center [249, 9] width 24 height 19
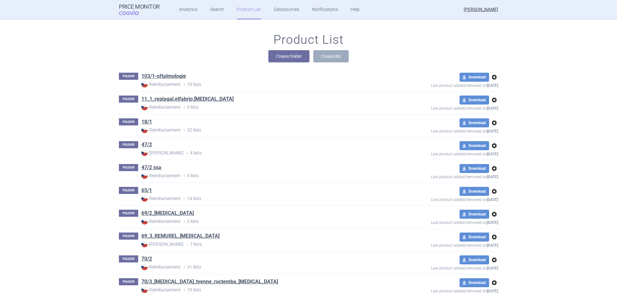
scroll to position [2966, 0]
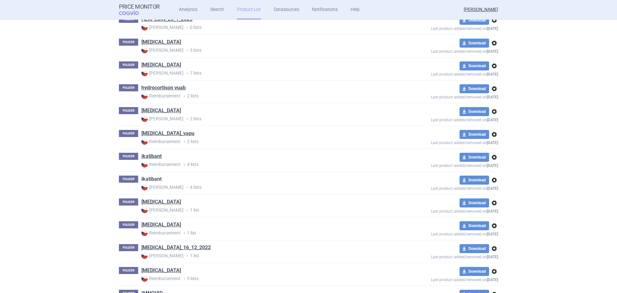
click at [148, 176] on link "ikatibant" at bounding box center [151, 179] width 20 height 7
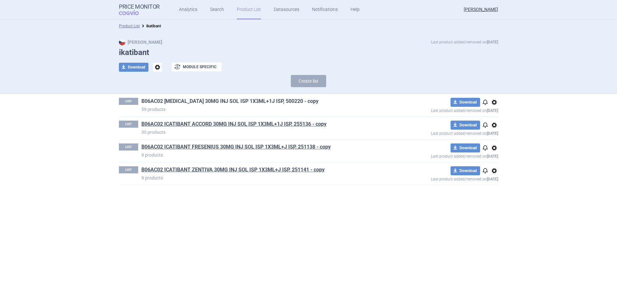
click at [257, 98] on link "B06AC02 [MEDICAL_DATA] 30MG INJ SOL ISP 1X3ML+1J ISP, 500220 - copy" at bounding box center [229, 101] width 177 height 7
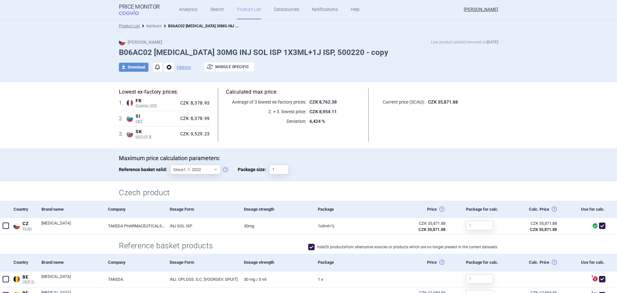
click at [153, 24] on link "ikatibant" at bounding box center [153, 26] width 15 height 5
